Goal: Task Accomplishment & Management: Manage account settings

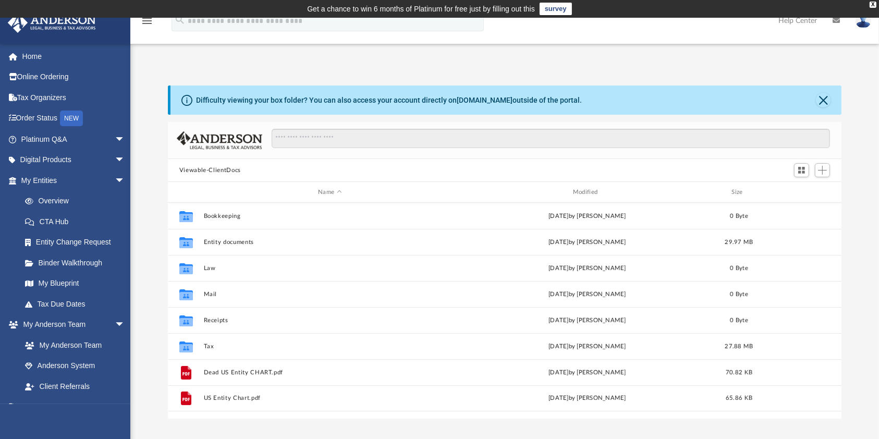
scroll to position [226, 663]
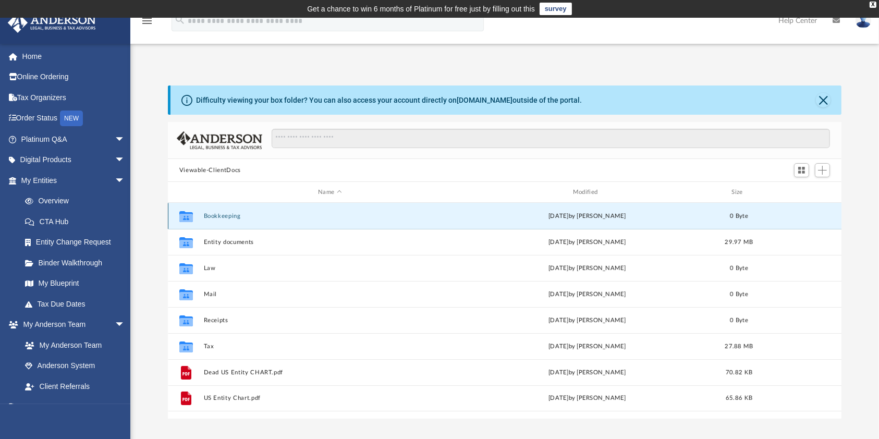
click at [222, 219] on button "Bookkeeping" at bounding box center [329, 216] width 253 height 7
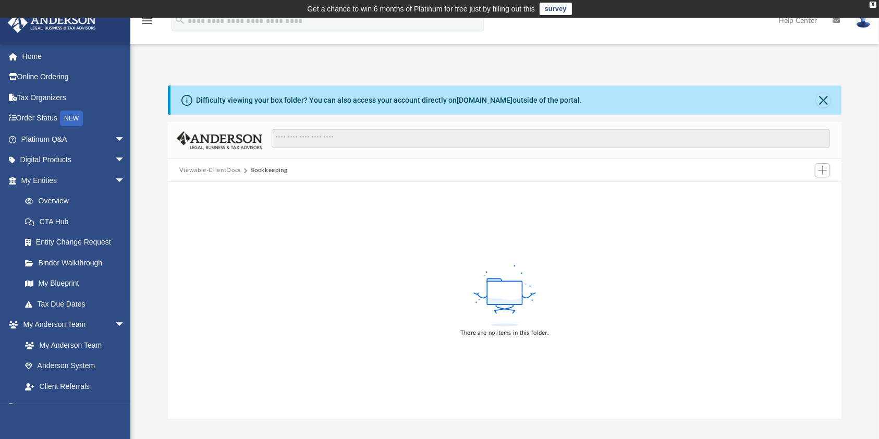
click at [212, 173] on button "Viewable-ClientDocs" at bounding box center [209, 170] width 61 height 9
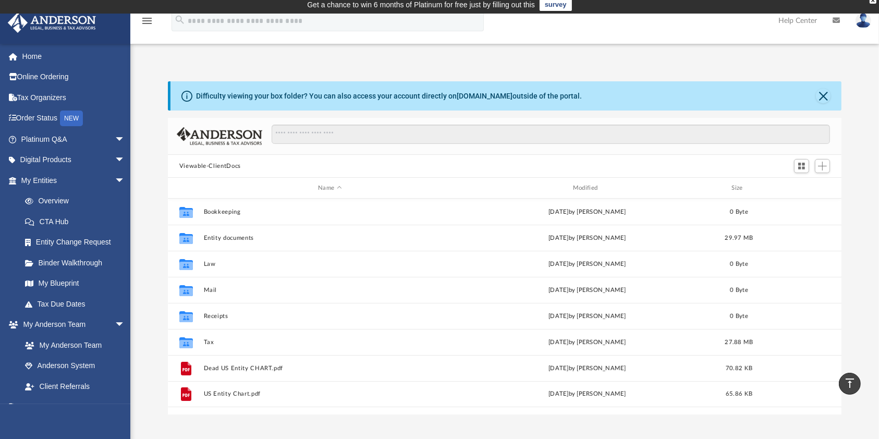
scroll to position [0, 0]
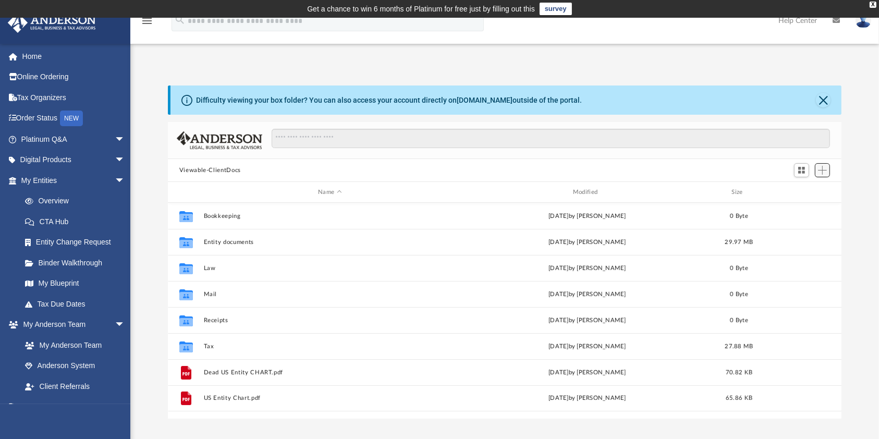
click at [821, 171] on span "Add" at bounding box center [822, 170] width 9 height 9
click at [865, 244] on div "Difficulty viewing your box folder? You can also access your account directly o…" at bounding box center [504, 251] width 748 height 333
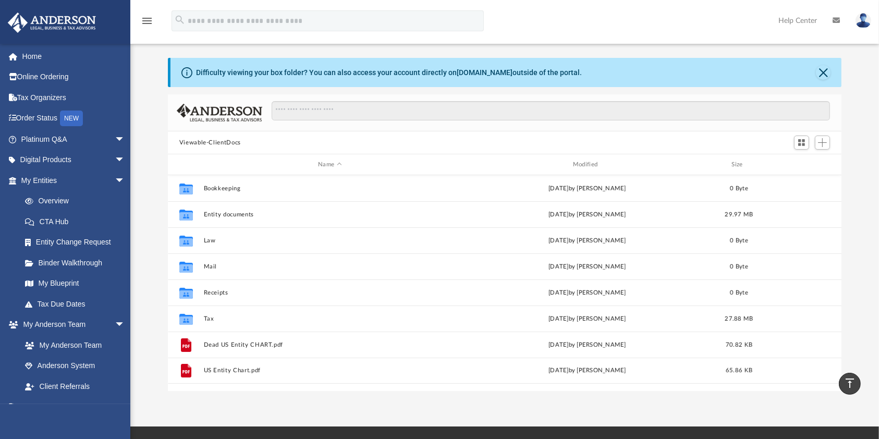
scroll to position [1, 0]
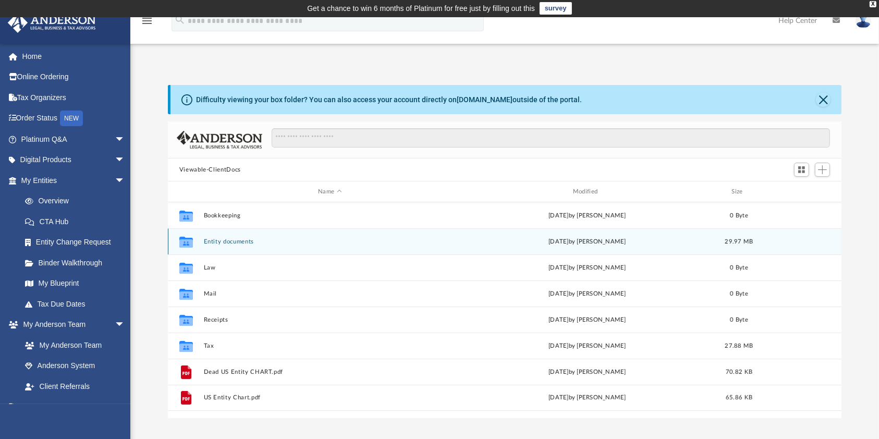
click at [405, 230] on div "Collaborated Folder Entity documents [DATE] by [PERSON_NAME] 29.97 MB" at bounding box center [505, 241] width 674 height 26
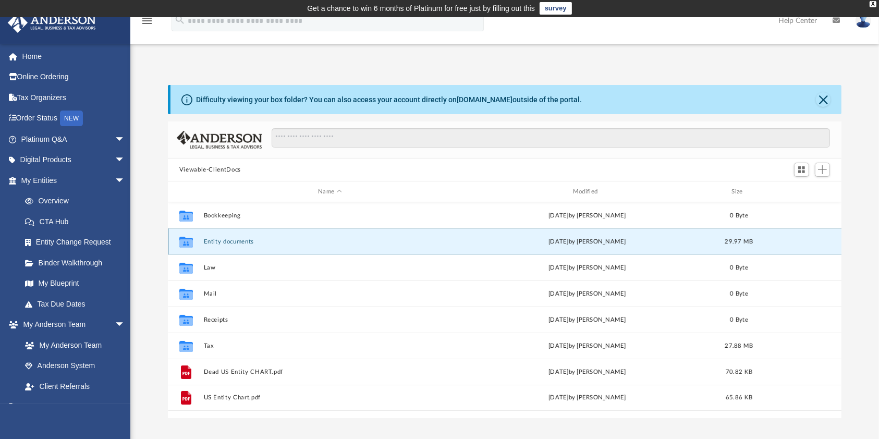
click at [416, 244] on div "Collaborated Folder Entity documents [DATE] by [PERSON_NAME] 29.97 MB" at bounding box center [505, 241] width 674 height 26
click at [231, 240] on button "Entity documents" at bounding box center [329, 241] width 253 height 7
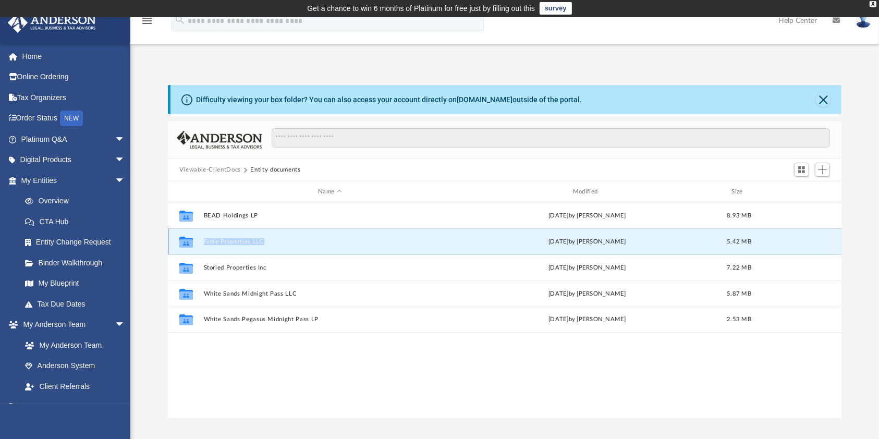
click at [230, 241] on button "Fable Properties LLC" at bounding box center [329, 241] width 253 height 7
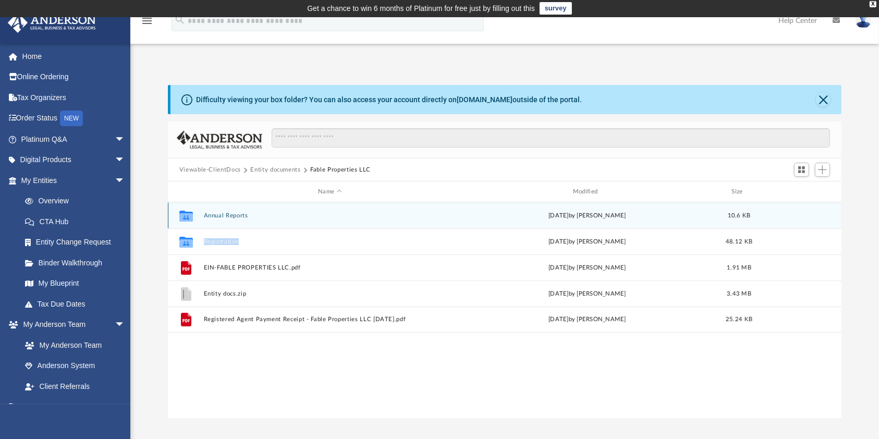
click at [217, 215] on button "Annual Reports" at bounding box center [329, 215] width 253 height 7
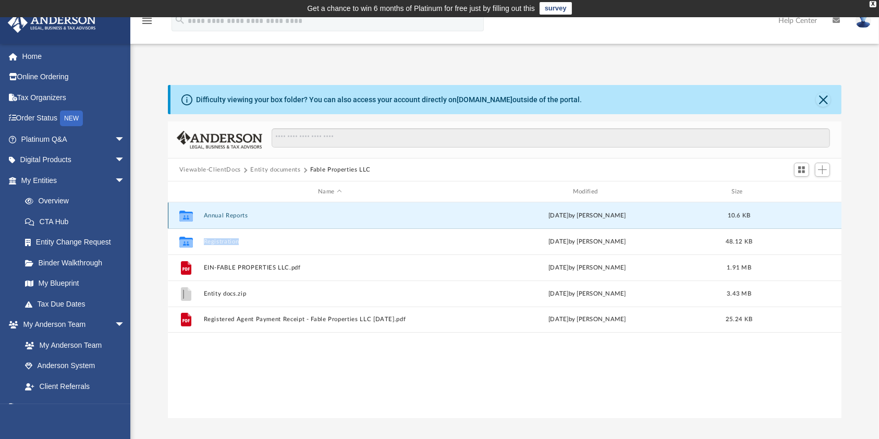
click at [217, 215] on button "Annual Reports" at bounding box center [329, 215] width 253 height 7
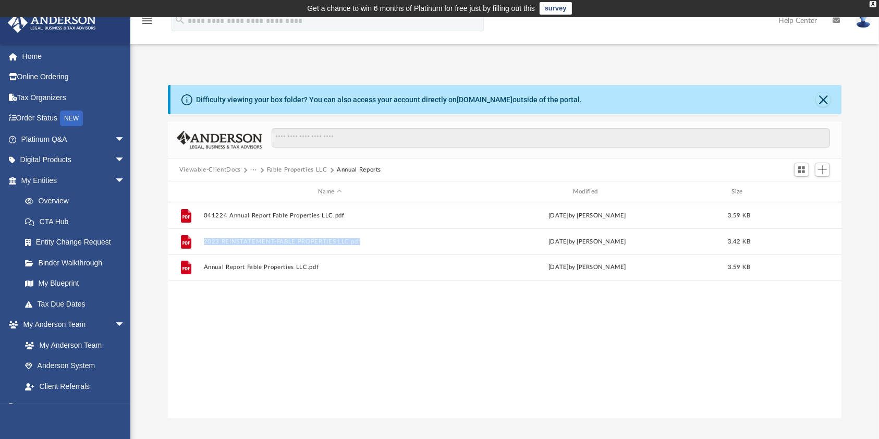
click at [296, 168] on button "Fable Properties LLC" at bounding box center [297, 169] width 60 height 9
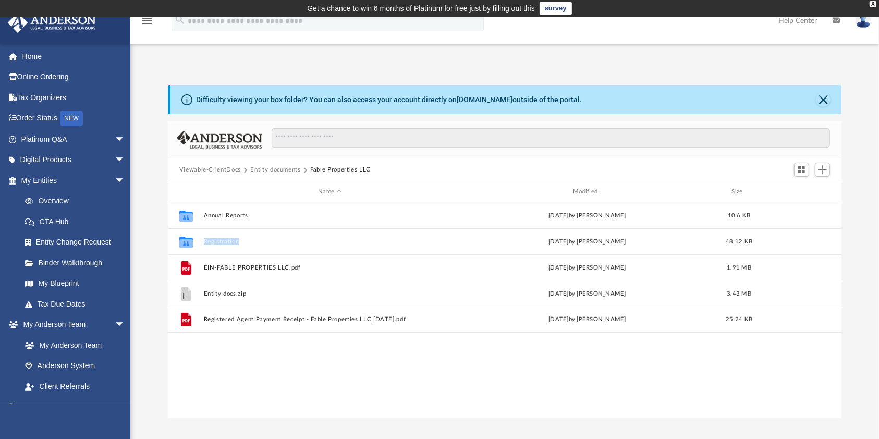
click at [285, 169] on button "Entity documents" at bounding box center [275, 169] width 50 height 9
click at [214, 166] on button "Viewable-ClientDocs" at bounding box center [209, 169] width 61 height 9
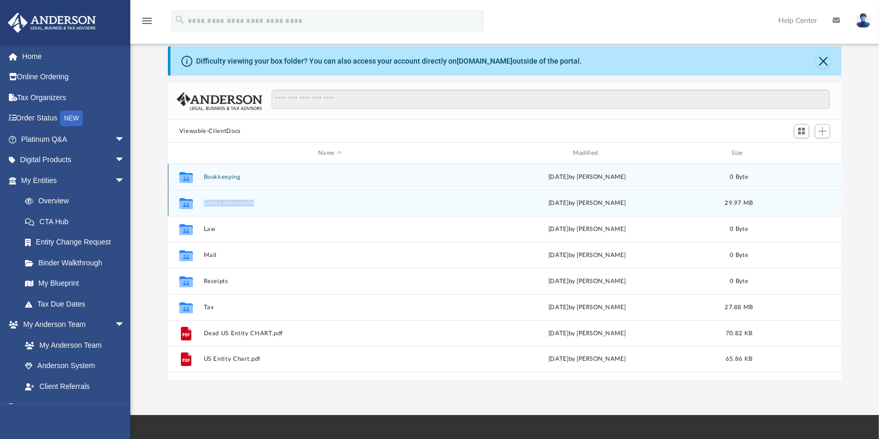
scroll to position [70, 0]
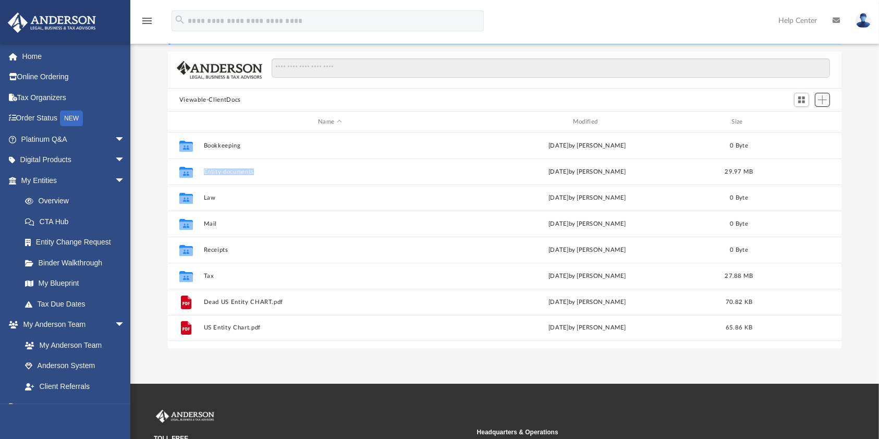
click at [823, 97] on span "Add" at bounding box center [822, 99] width 9 height 9
click at [802, 139] on li "New Folder" at bounding box center [806, 136] width 33 height 11
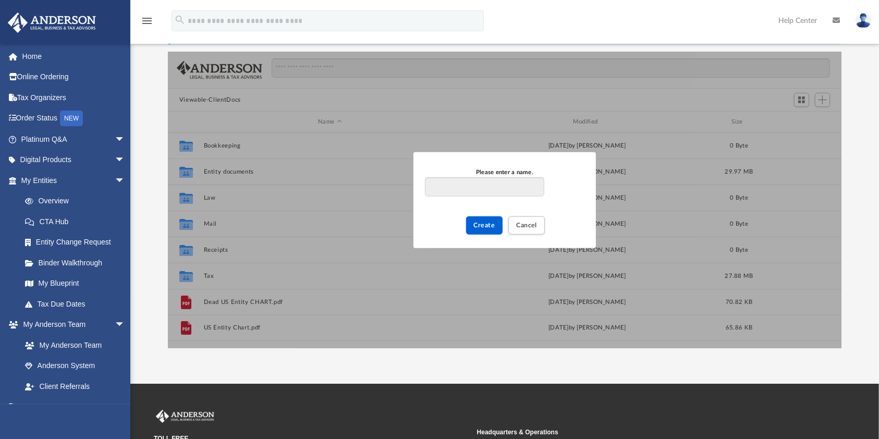
click at [436, 181] on input "Please enter a name." at bounding box center [484, 187] width 119 height 20
type input "**********"
click at [486, 227] on span "Create" at bounding box center [484, 225] width 21 height 6
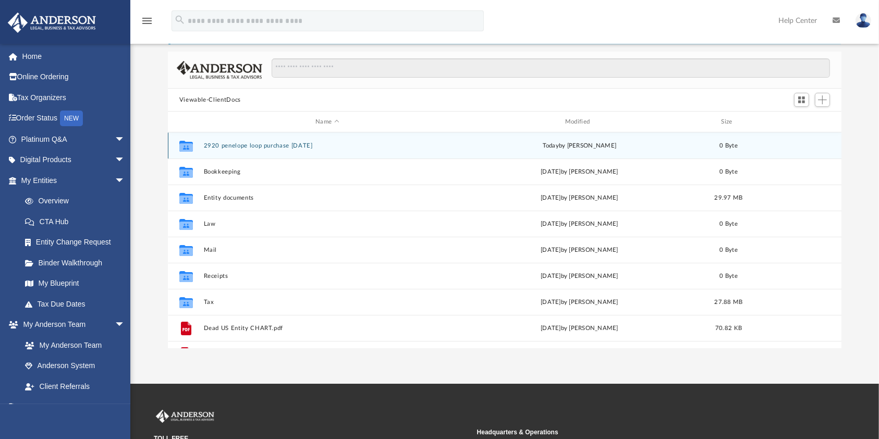
drag, startPoint x: 247, startPoint y: 144, endPoint x: 249, endPoint y: 150, distance: 5.4
click at [249, 150] on div "Collaborated Folder 2920 penelope loop purchase [DATE] [DATE] by [PERSON_NAME] …" at bounding box center [505, 145] width 674 height 26
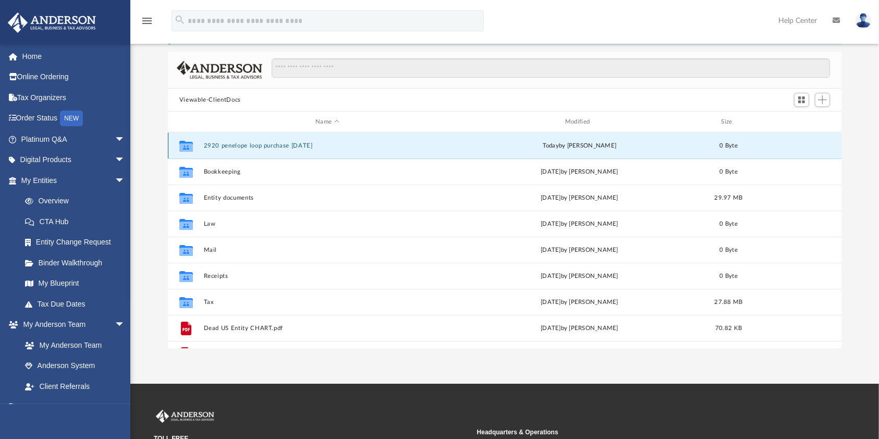
click at [256, 146] on button "2920 penelope loop purchase [DATE]" at bounding box center [327, 145] width 248 height 7
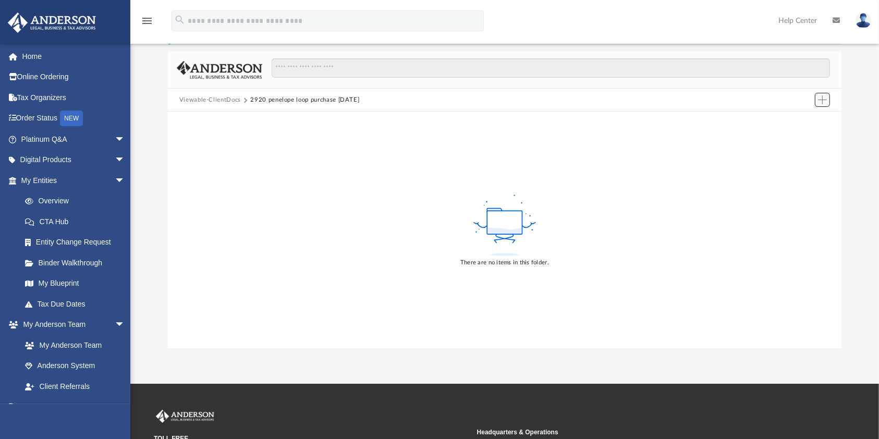
click at [818, 93] on button "Add" at bounding box center [823, 100] width 16 height 15
click at [806, 117] on li "Upload" at bounding box center [806, 120] width 33 height 11
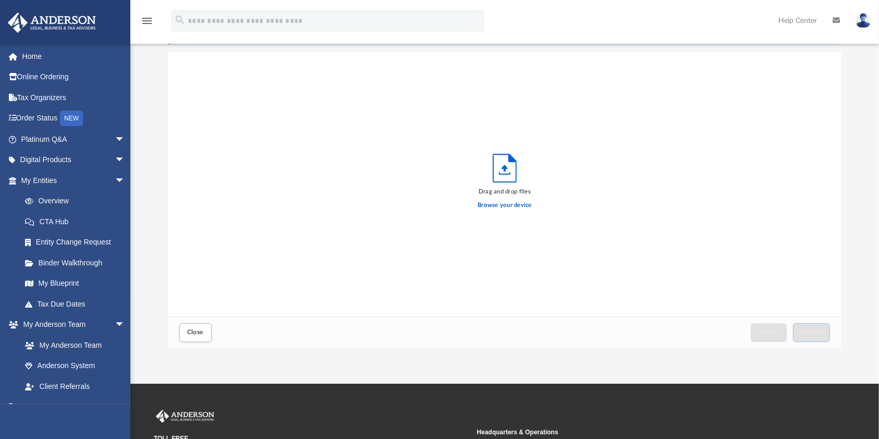
scroll to position [254, 663]
click at [515, 204] on label "Browse your device" at bounding box center [504, 205] width 54 height 9
click at [0, 0] on input "Browse your device" at bounding box center [0, 0] width 0 height 0
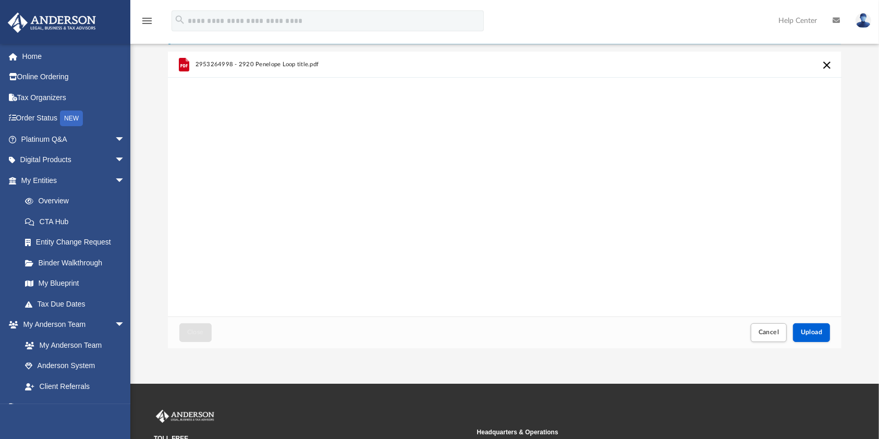
click at [292, 62] on span "2953264998 - 2920 Penelope Loop title.pdf" at bounding box center [257, 64] width 124 height 7
click at [828, 64] on button "Cancel this upload" at bounding box center [826, 65] width 13 height 13
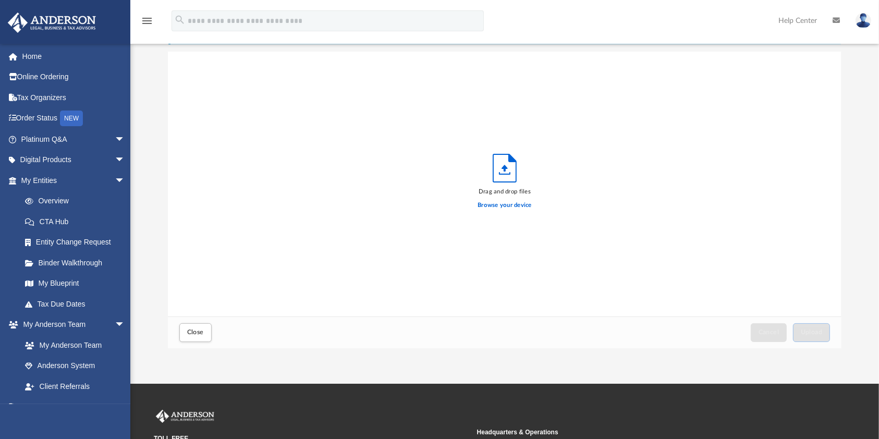
scroll to position [0, 0]
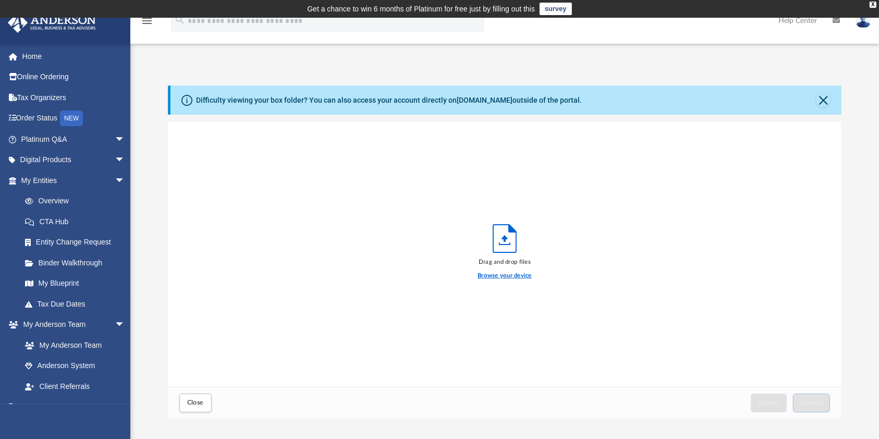
click at [512, 272] on label "Browse your device" at bounding box center [504, 275] width 54 height 9
click at [0, 0] on input "Browse your device" at bounding box center [0, 0] width 0 height 0
click at [492, 275] on label "Browse your device" at bounding box center [504, 275] width 54 height 9
click at [0, 0] on input "Browse your device" at bounding box center [0, 0] width 0 height 0
click at [504, 272] on label "Browse your device" at bounding box center [504, 275] width 54 height 9
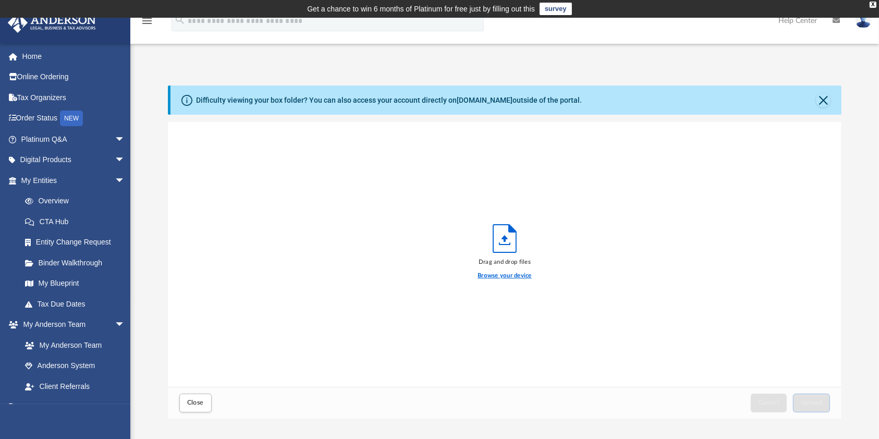
click at [0, 0] on input "Browse your device" at bounding box center [0, 0] width 0 height 0
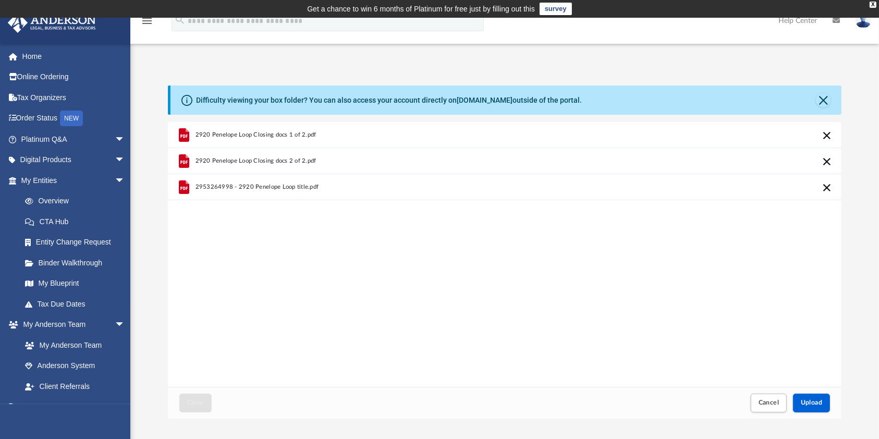
scroll to position [29, 0]
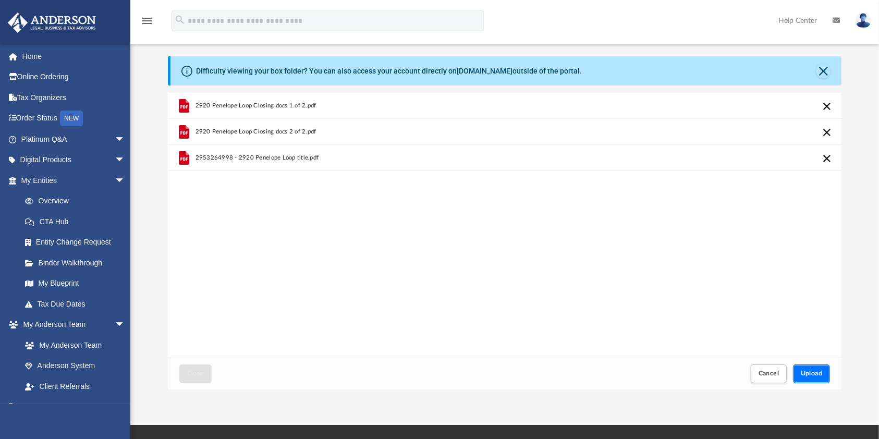
click at [818, 373] on span "Upload" at bounding box center [812, 373] width 22 height 6
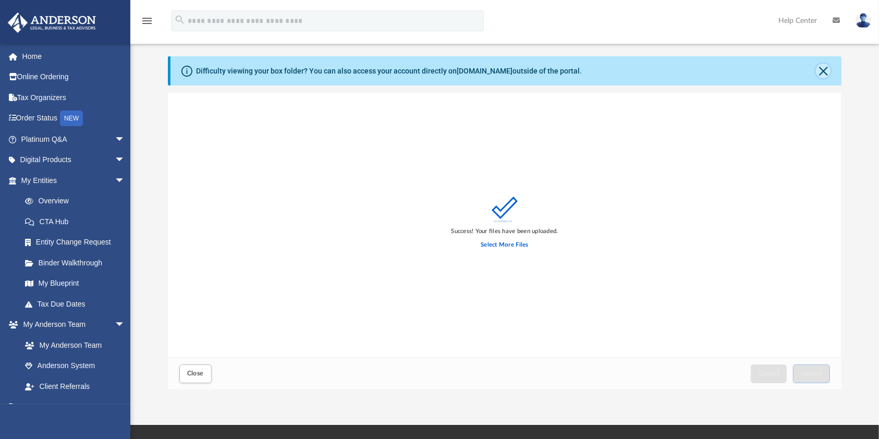
click at [820, 69] on button "Close" at bounding box center [823, 71] width 15 height 15
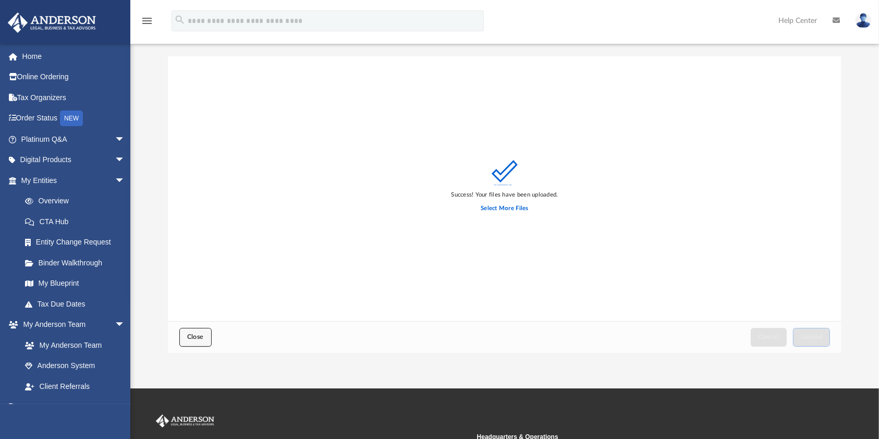
click at [187, 336] on span "Close" at bounding box center [195, 337] width 17 height 6
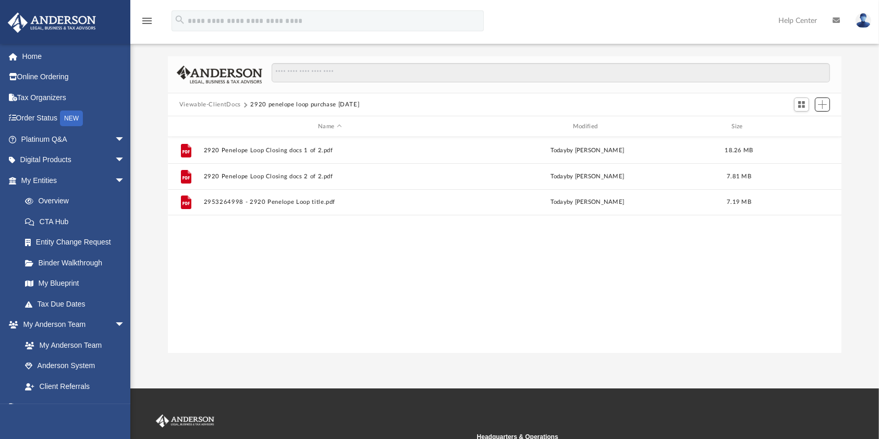
scroll to position [226, 663]
click at [236, 106] on button "Viewable-ClientDocs" at bounding box center [209, 104] width 61 height 9
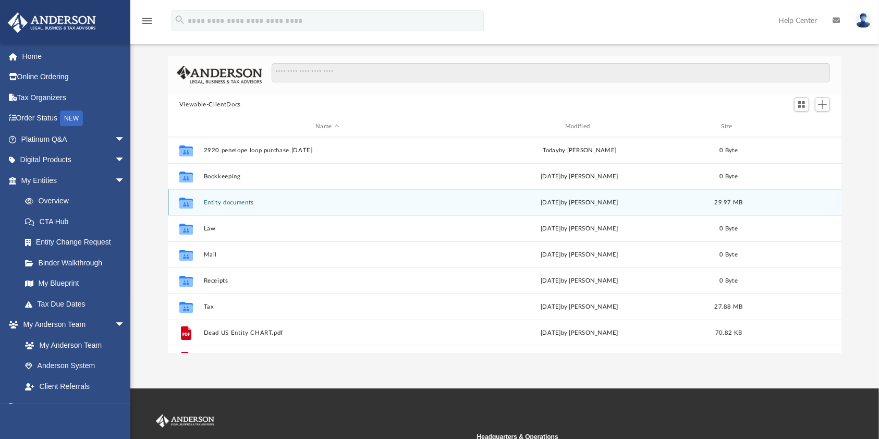
click at [225, 198] on div "Collaborated Folder Entity documents [DATE] by [PERSON_NAME] 29.97 MB" at bounding box center [505, 202] width 674 height 26
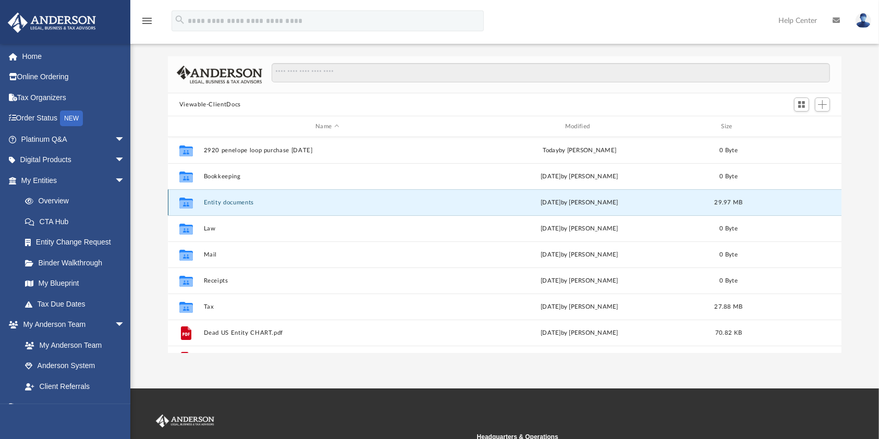
click at [245, 203] on button "Entity documents" at bounding box center [327, 202] width 248 height 7
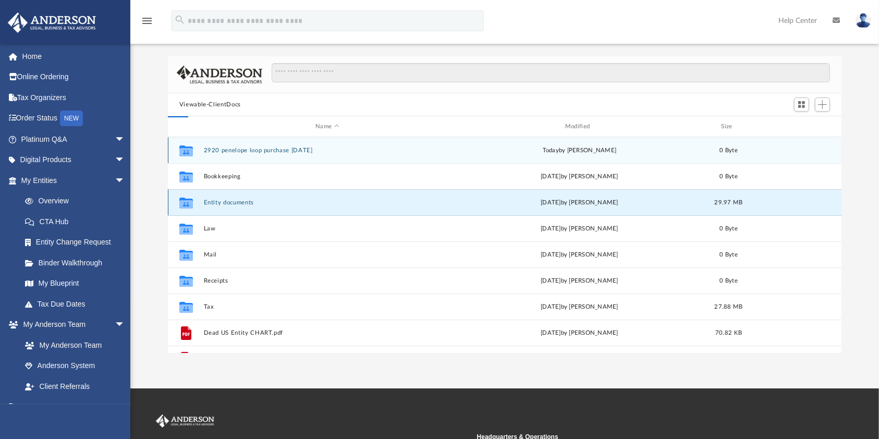
click at [245, 203] on button "Entity documents" at bounding box center [327, 202] width 248 height 7
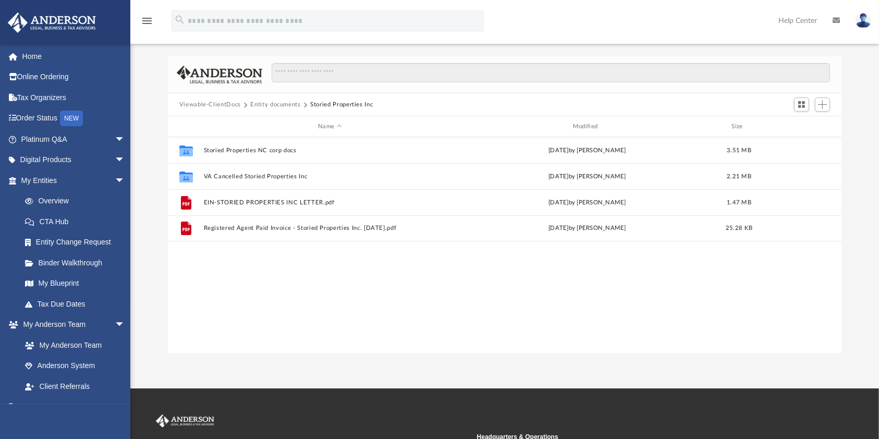
click at [265, 102] on button "Entity documents" at bounding box center [275, 104] width 50 height 9
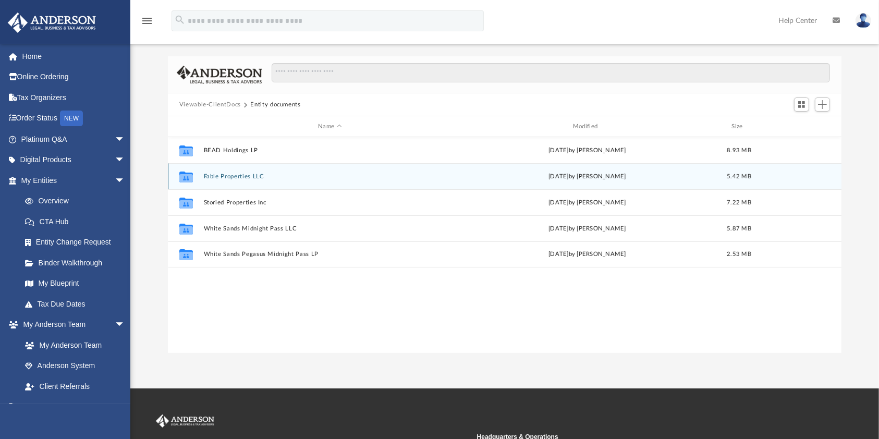
click at [226, 177] on button "Fable Properties LLC" at bounding box center [329, 176] width 253 height 7
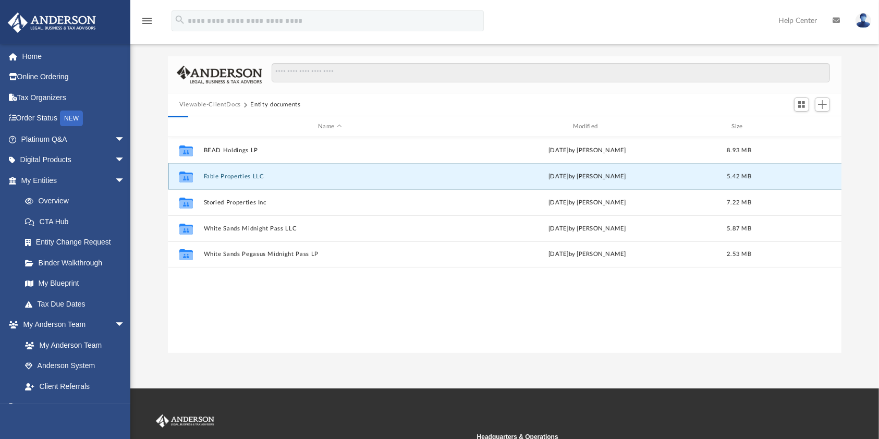
click at [227, 177] on button "Fable Properties LLC" at bounding box center [329, 176] width 253 height 7
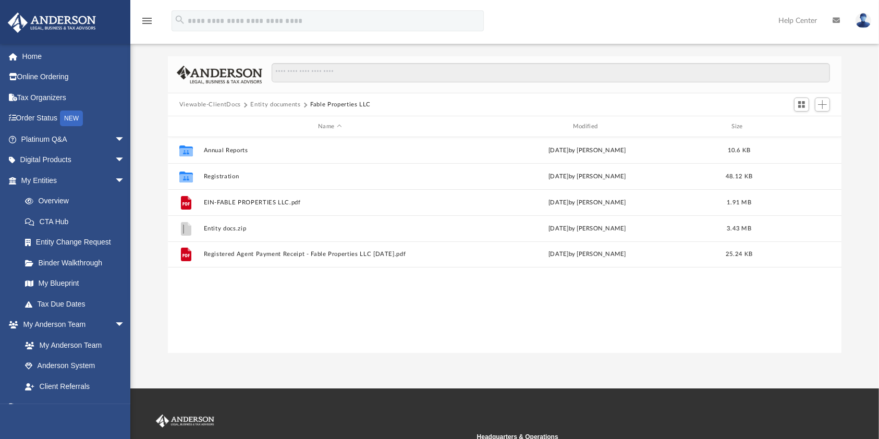
click at [272, 102] on button "Entity documents" at bounding box center [275, 104] width 50 height 9
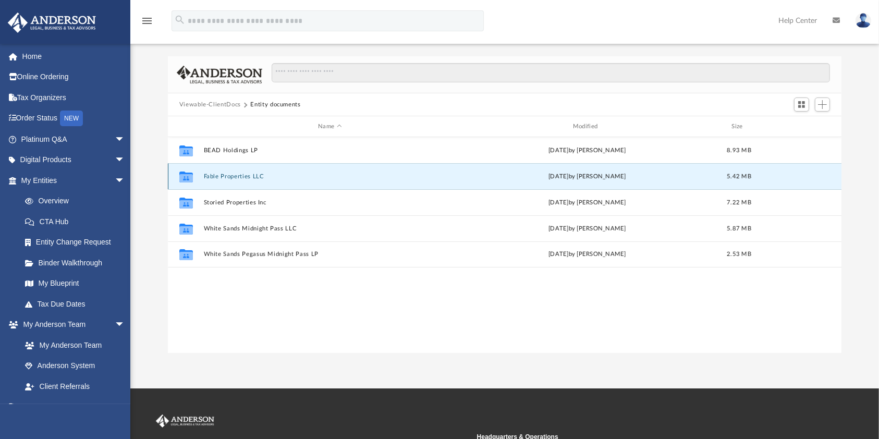
click at [242, 176] on button "Fable Properties LLC" at bounding box center [329, 176] width 253 height 7
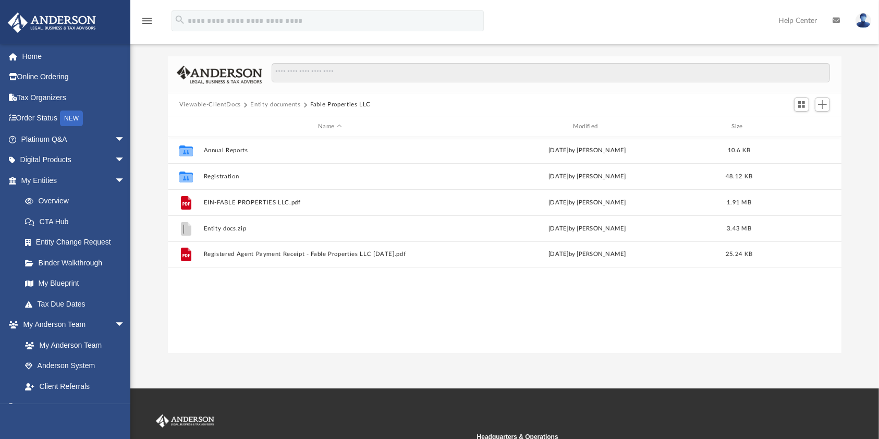
click at [232, 110] on div "Viewable-ClientDocs Entity documents Fable Properties LLC" at bounding box center [504, 104] width 673 height 23
click at [225, 106] on button "Viewable-ClientDocs" at bounding box center [209, 104] width 61 height 9
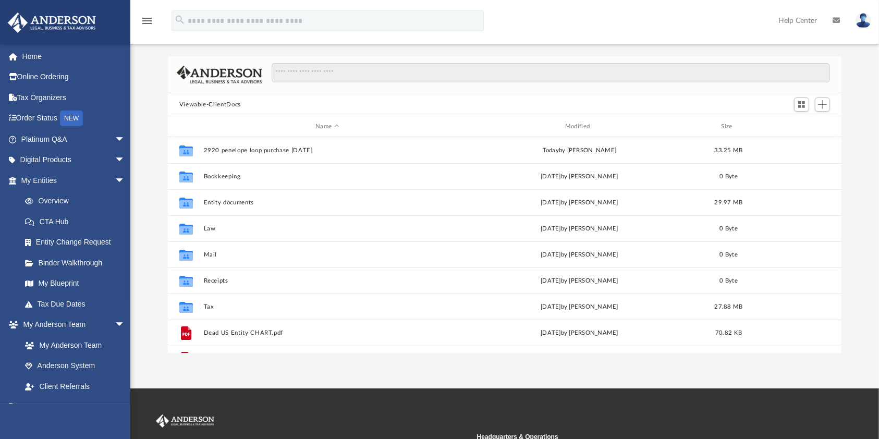
click at [225, 106] on button "Viewable-ClientDocs" at bounding box center [209, 104] width 61 height 9
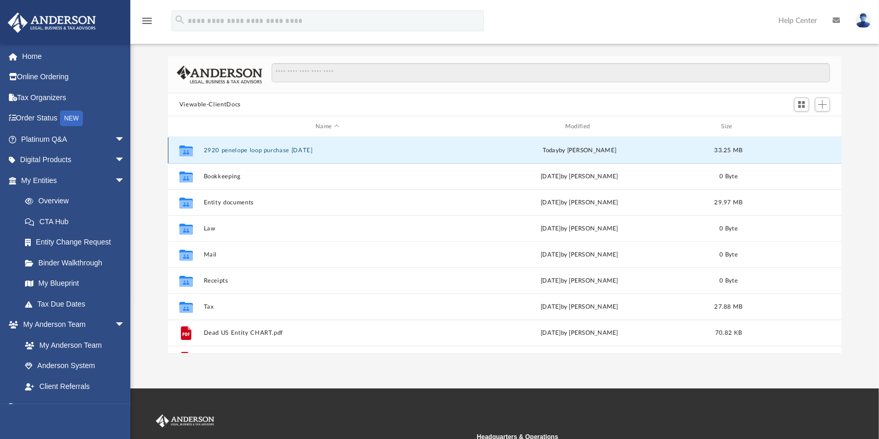
click at [218, 151] on button "2920 penelope loop purchase [DATE]" at bounding box center [327, 150] width 248 height 7
click at [219, 148] on button "2920 penelope loop purchase [DATE]" at bounding box center [327, 150] width 248 height 7
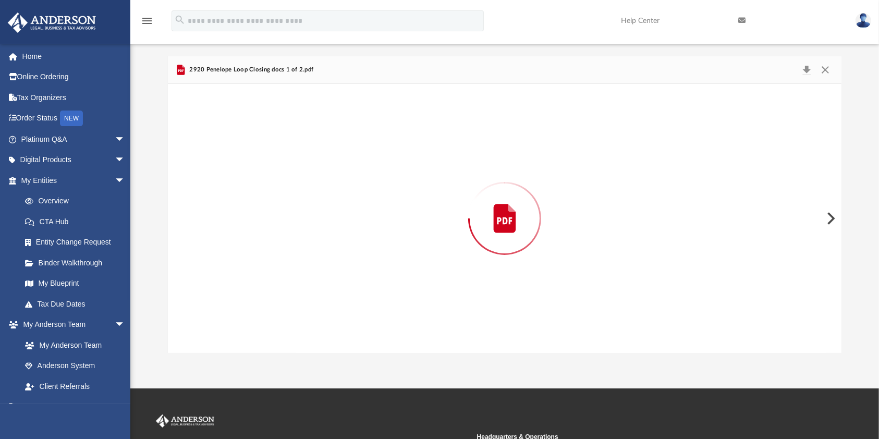
click at [217, 148] on div "Preview" at bounding box center [504, 218] width 673 height 269
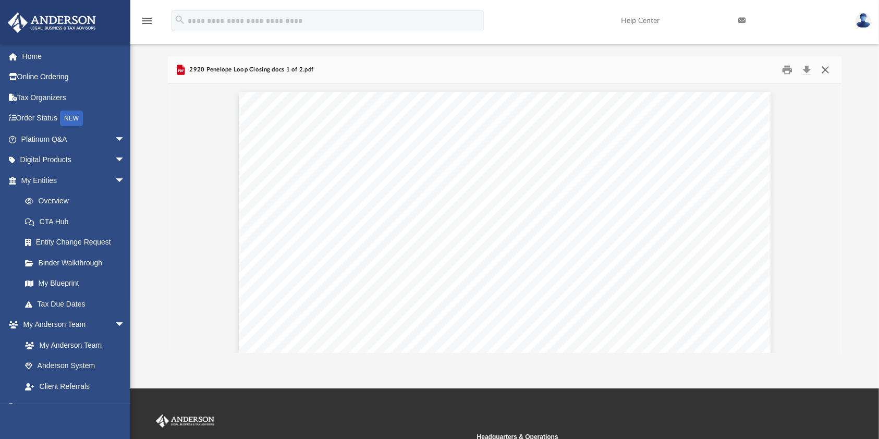
click at [823, 70] on button "Close" at bounding box center [825, 70] width 19 height 16
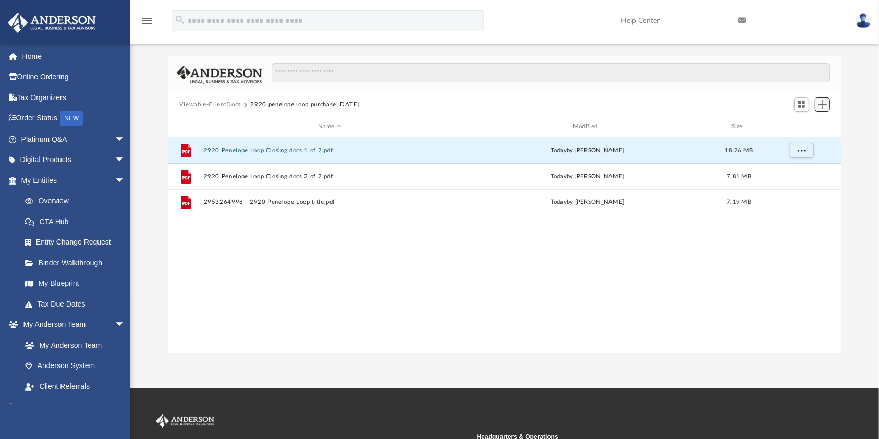
click at [825, 105] on span "Add" at bounding box center [822, 104] width 9 height 9
click at [796, 128] on li "Upload" at bounding box center [806, 125] width 33 height 11
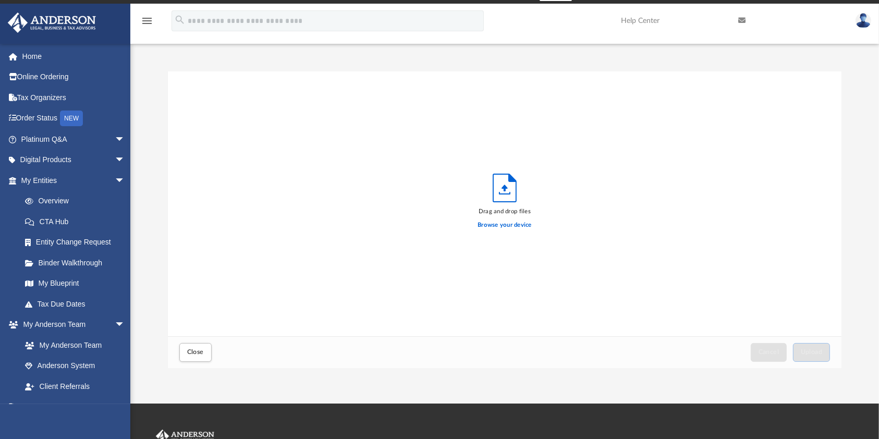
scroll to position [0, 0]
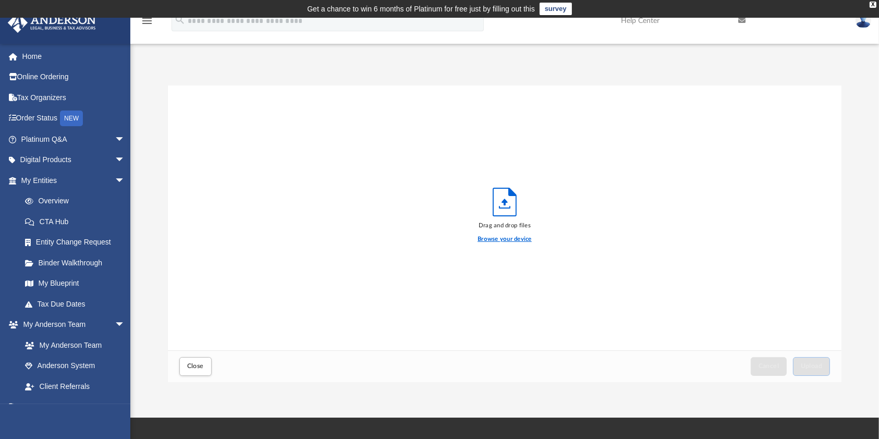
click at [509, 236] on label "Browse your device" at bounding box center [504, 239] width 54 height 9
click at [0, 0] on input "Browse your device" at bounding box center [0, 0] width 0 height 0
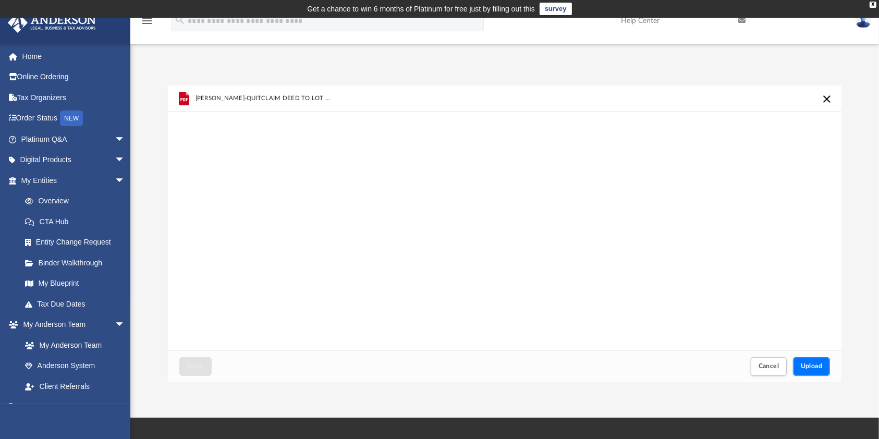
click at [806, 367] on span "Upload" at bounding box center [812, 366] width 22 height 6
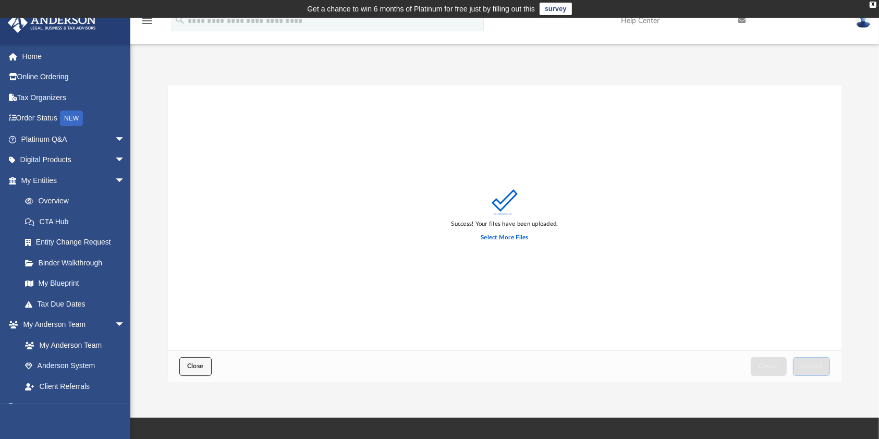
click at [196, 375] on button "Close" at bounding box center [195, 366] width 32 height 18
click at [199, 368] on span "Close" at bounding box center [195, 366] width 17 height 6
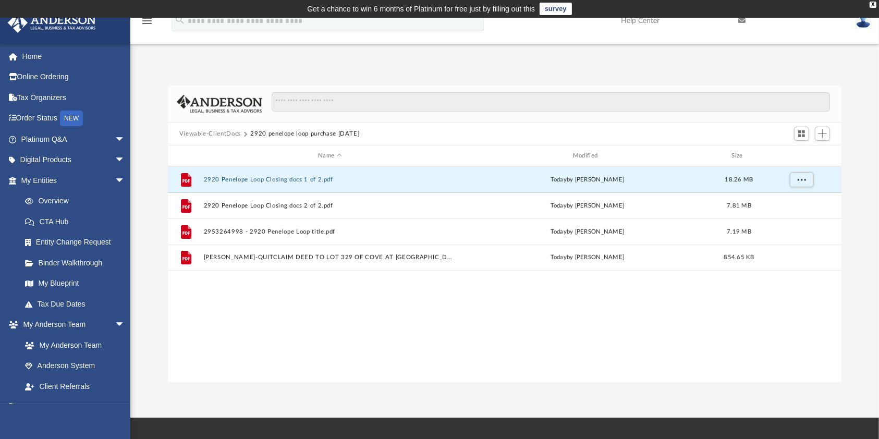
click at [275, 277] on div "File 2920 Penelope Loop Closing docs 1 of 2.pdf [DATE] by [PERSON_NAME] 18.26 M…" at bounding box center [505, 274] width 674 height 216
click at [233, 134] on button "Viewable-ClientDocs" at bounding box center [209, 133] width 61 height 9
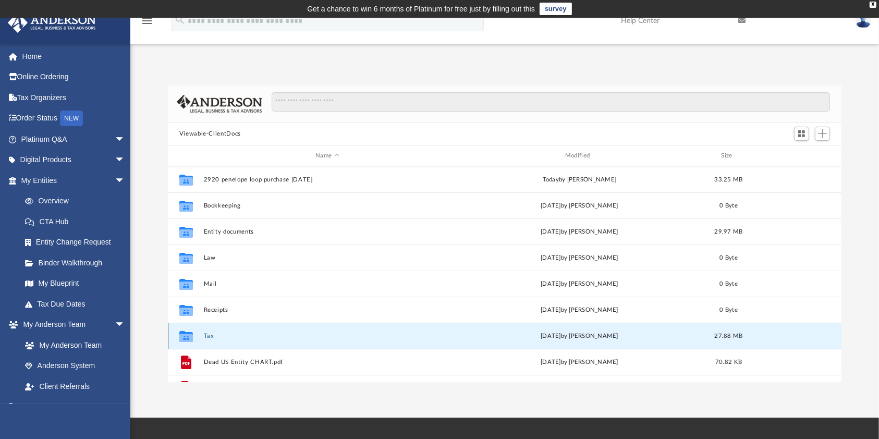
click at [258, 338] on button "Tax" at bounding box center [327, 336] width 248 height 7
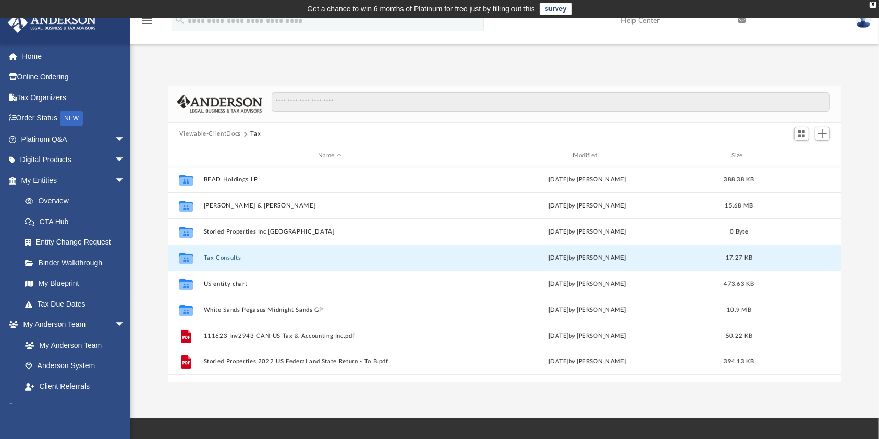
click at [210, 256] on button "Tax Consults" at bounding box center [329, 257] width 253 height 7
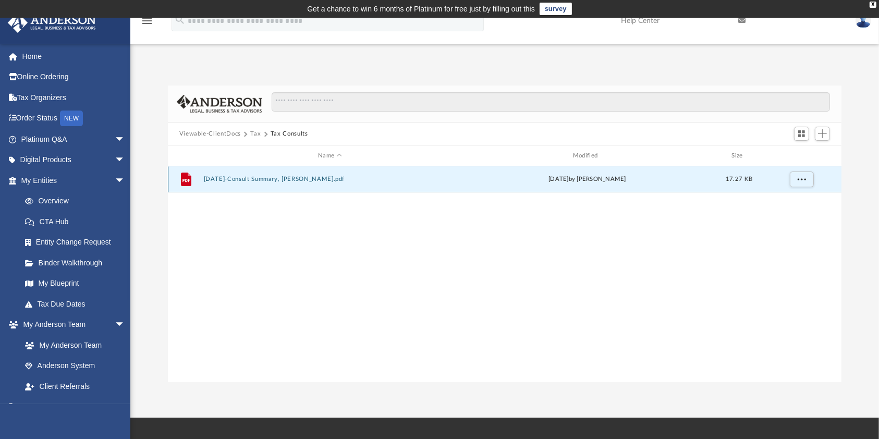
click at [227, 180] on button "[DATE]-Consult Summary, [PERSON_NAME].pdf" at bounding box center [329, 179] width 253 height 7
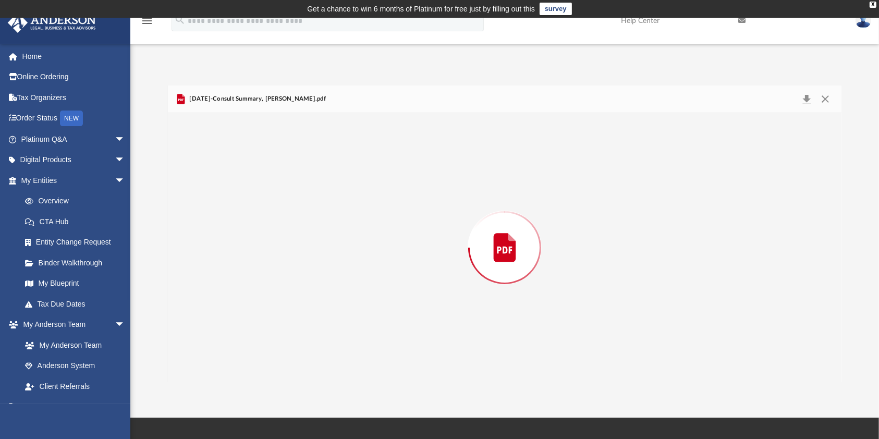
click at [227, 180] on div "Preview" at bounding box center [504, 247] width 673 height 269
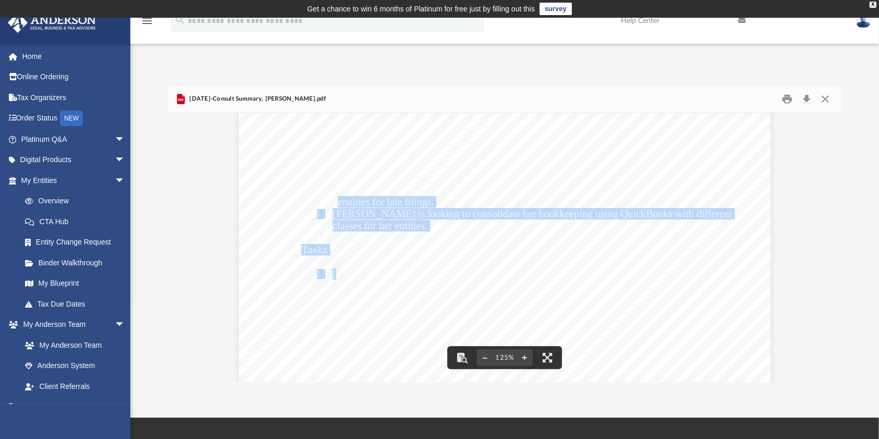
scroll to position [69, 0]
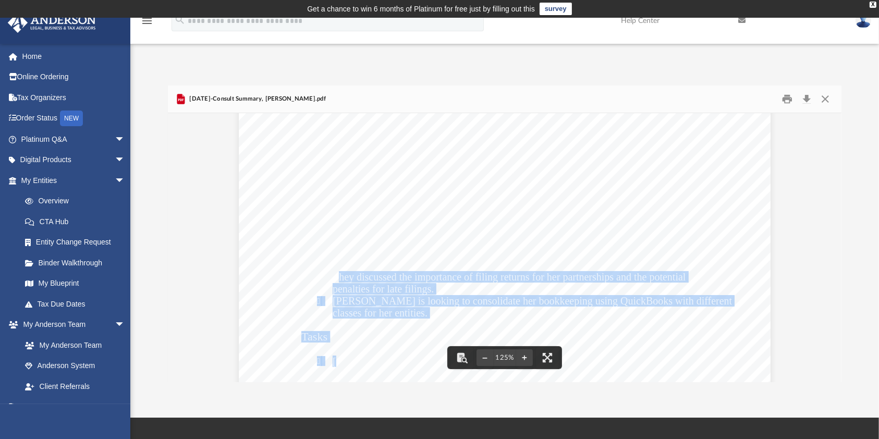
click at [334, 273] on div "[PERSON_NAME] is seeking clarity on her complex tax situation involving multipl…" at bounding box center [505, 396] width 532 height 688
click at [279, 274] on div "[PERSON_NAME] is seeking clarity on her complex tax situation involving multipl…" at bounding box center [505, 396] width 532 height 688
click at [299, 220] on div "[PERSON_NAME] is seeking clarity on her complex tax situation involving multipl…" at bounding box center [505, 396] width 532 height 688
click at [830, 100] on button "Close" at bounding box center [825, 99] width 19 height 16
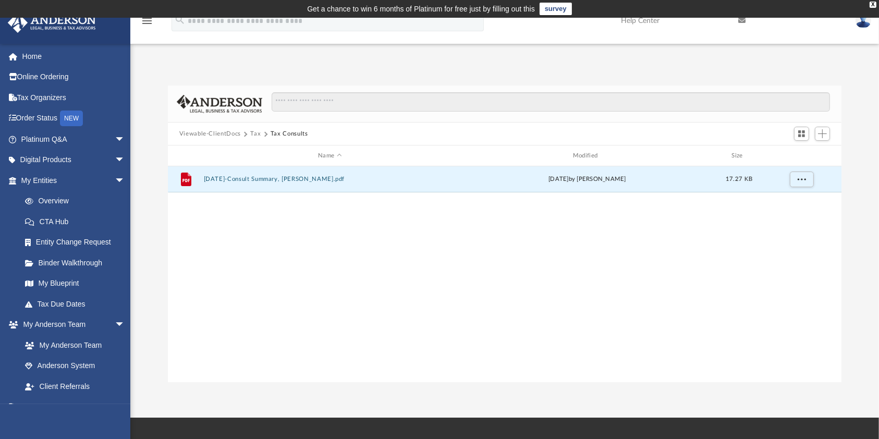
click at [224, 131] on button "Viewable-ClientDocs" at bounding box center [209, 133] width 61 height 9
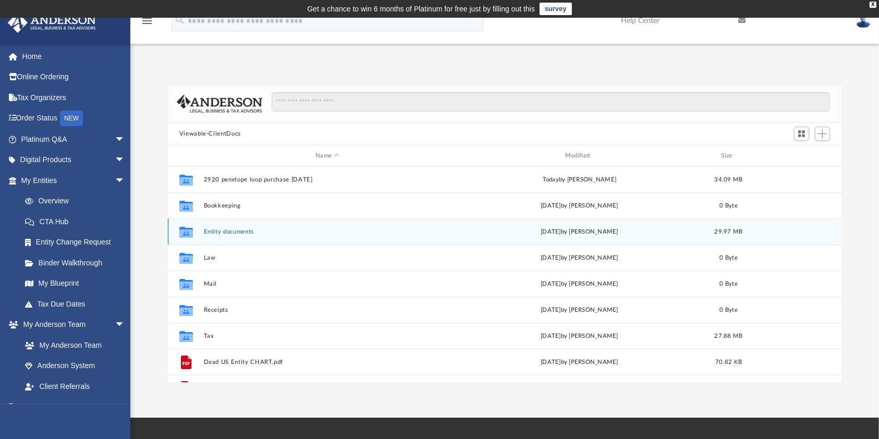
click at [235, 235] on div "Collaborated Folder Entity documents [DATE] by [PERSON_NAME] 29.97 MB" at bounding box center [505, 231] width 674 height 26
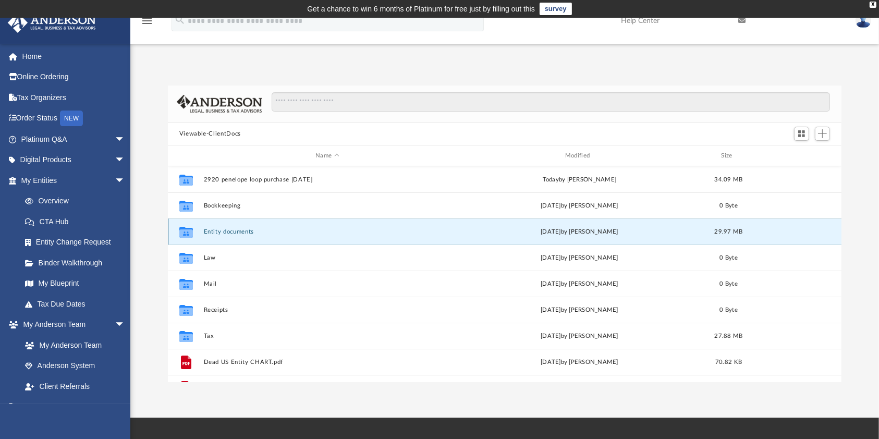
click at [235, 235] on div "Collaborated Folder Entity documents [DATE] by [PERSON_NAME] 29.97 MB" at bounding box center [505, 231] width 674 height 26
click at [284, 234] on button "Entity documents" at bounding box center [327, 231] width 248 height 7
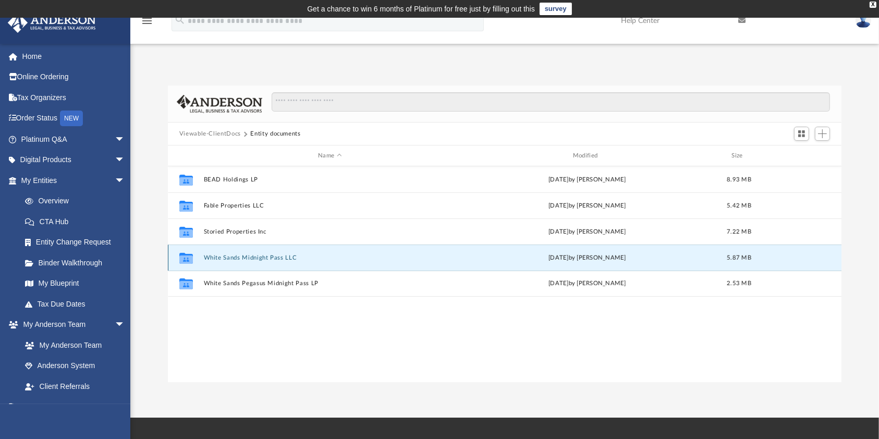
click at [263, 254] on button "White Sands Midnight Pass LLC" at bounding box center [329, 257] width 253 height 7
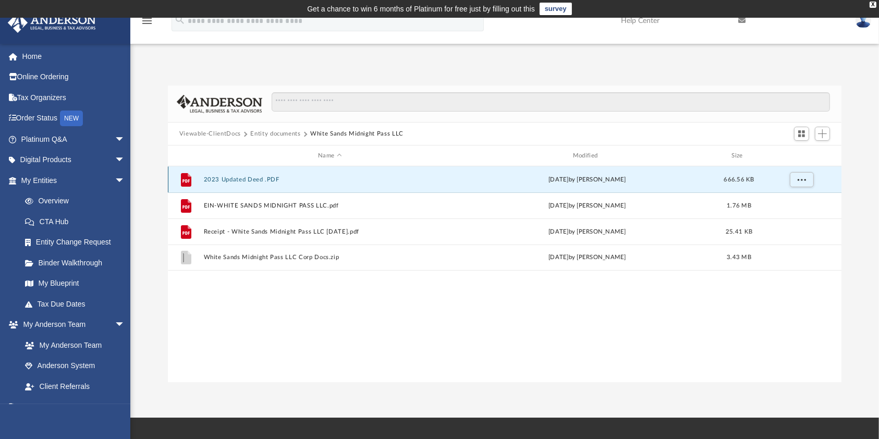
click at [237, 179] on button "2023 Updated Deed .PDF" at bounding box center [329, 179] width 253 height 7
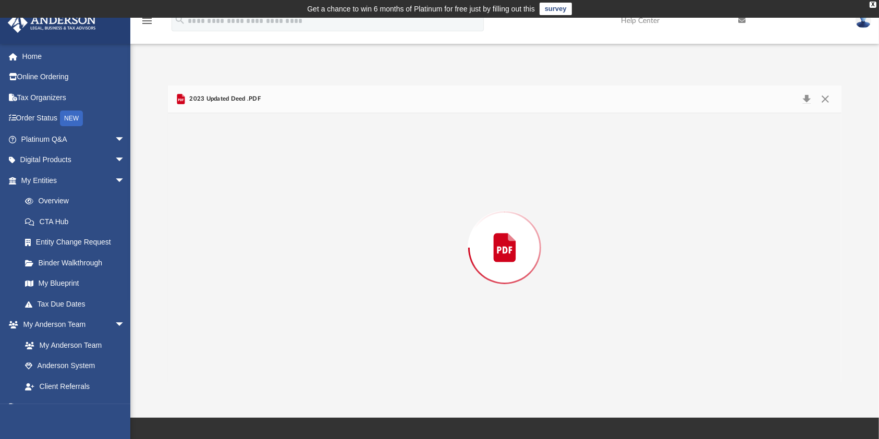
click at [237, 179] on div "Preview" at bounding box center [504, 247] width 673 height 269
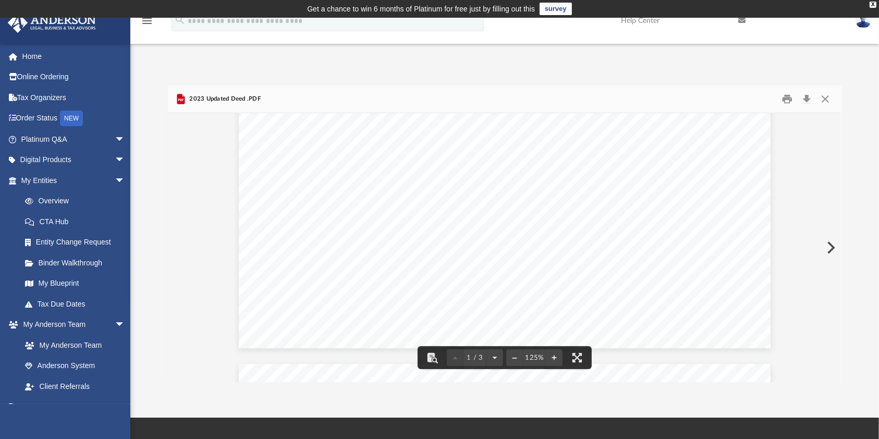
scroll to position [382, 0]
click at [826, 99] on button "Close" at bounding box center [825, 99] width 19 height 16
